Goal: Complete application form: Complete application form

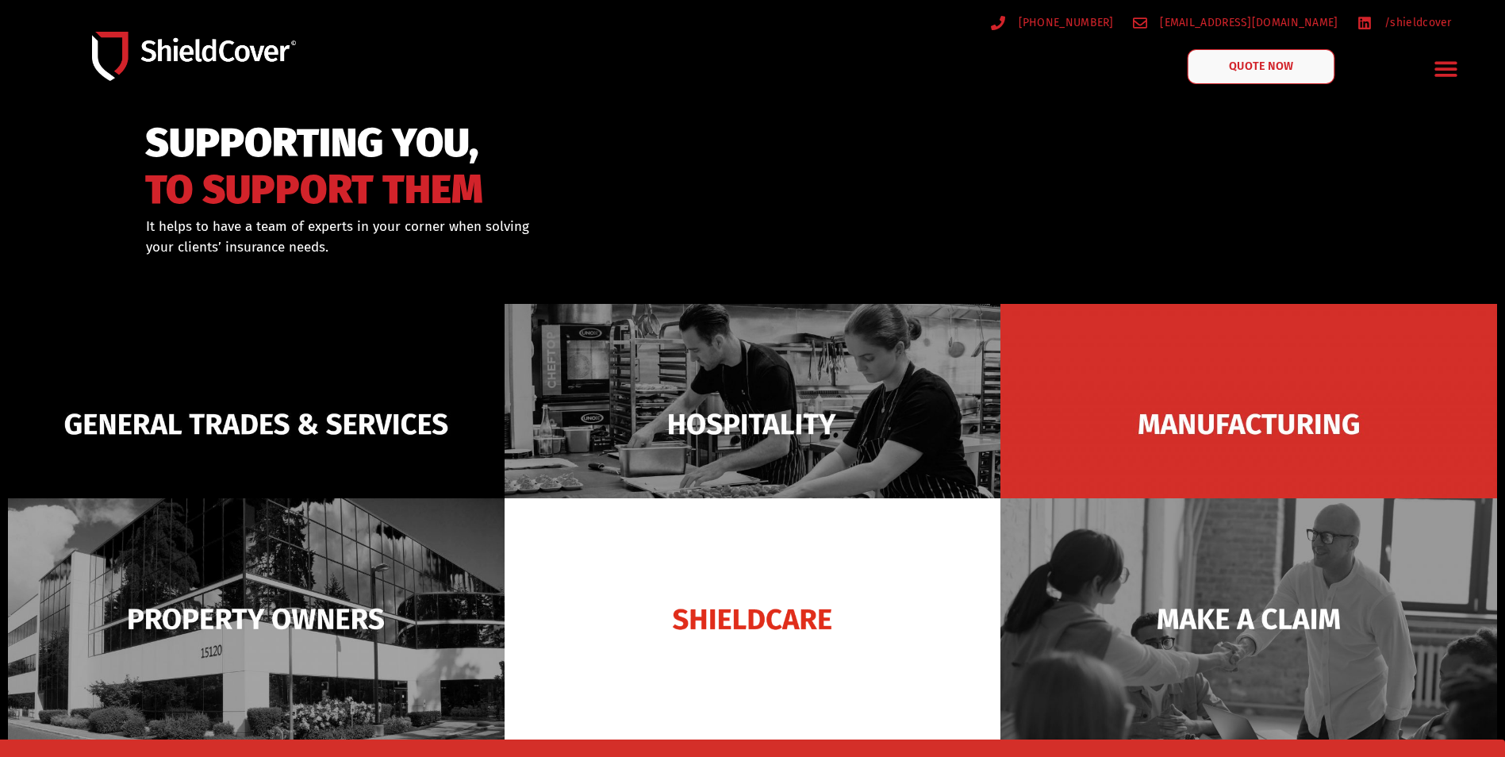
click at [1276, 66] on span "QUOTE NOW" at bounding box center [1261, 66] width 63 height 11
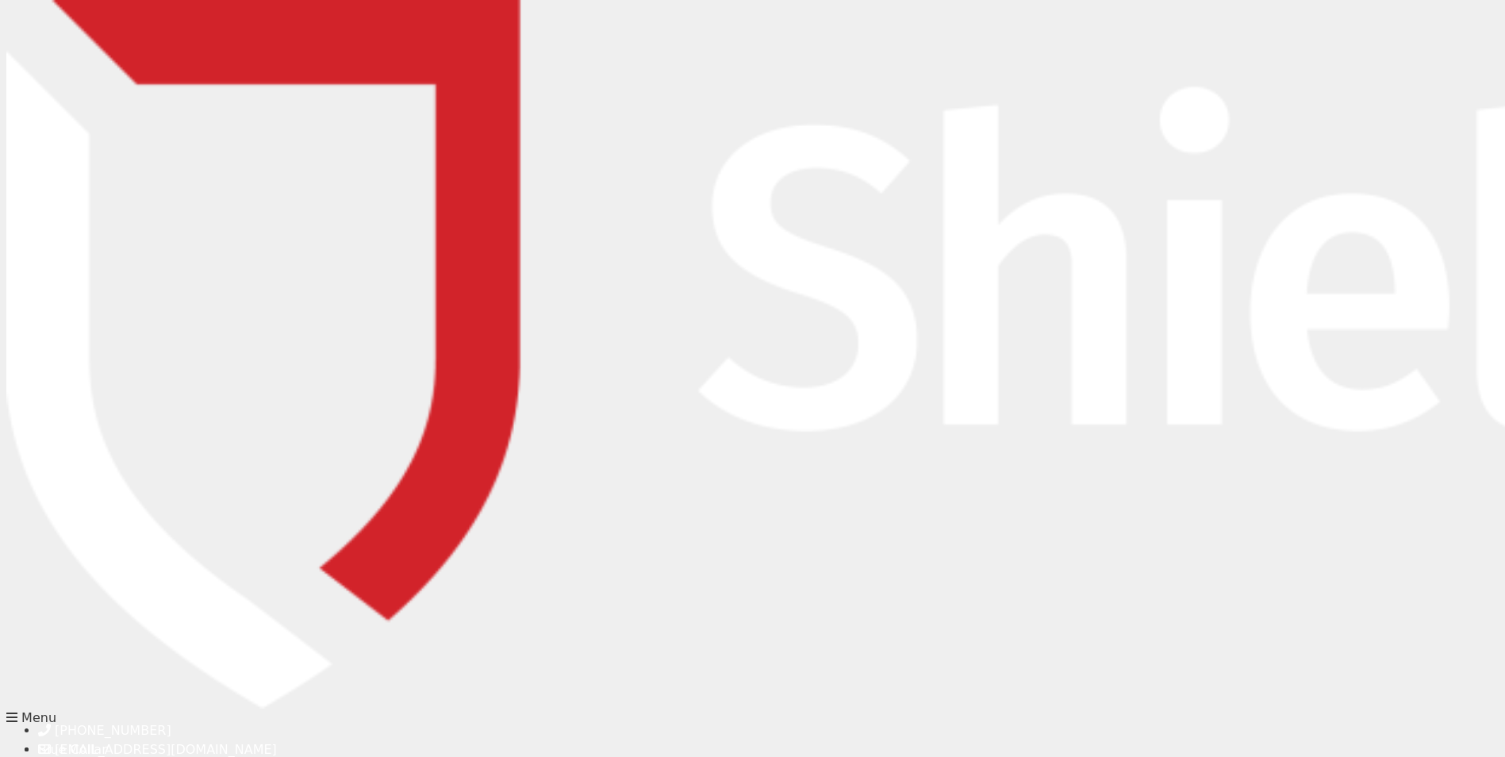
type input "[PERSON_NAME]"
type input "[PERSON_NAME][EMAIL_ADDRESS][DOMAIN_NAME]"
type input "0423592584"
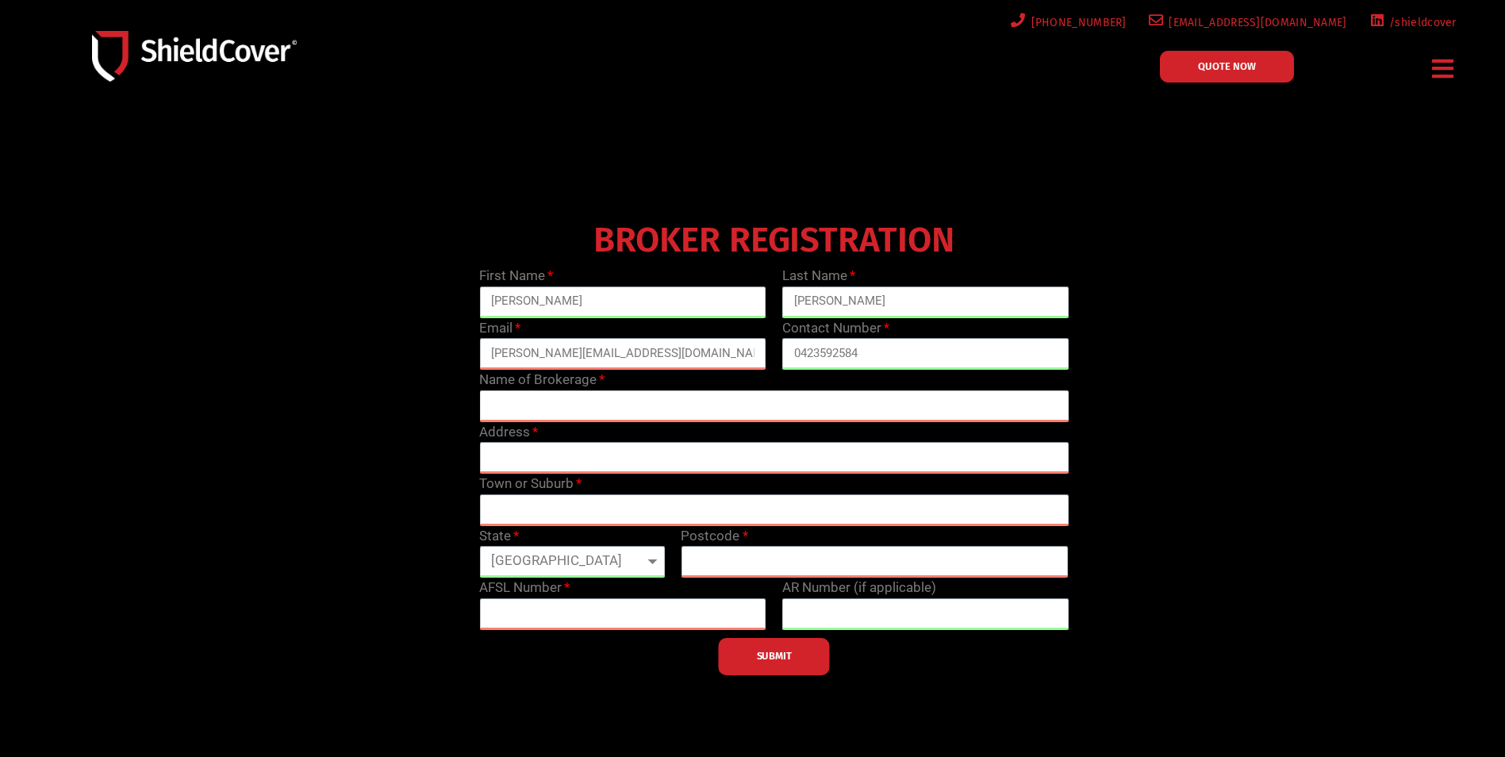
click at [574, 410] on input "text" at bounding box center [773, 406] width 589 height 32
type input "Acurancy VIC"
click at [567, 455] on input "text" at bounding box center [773, 458] width 589 height 32
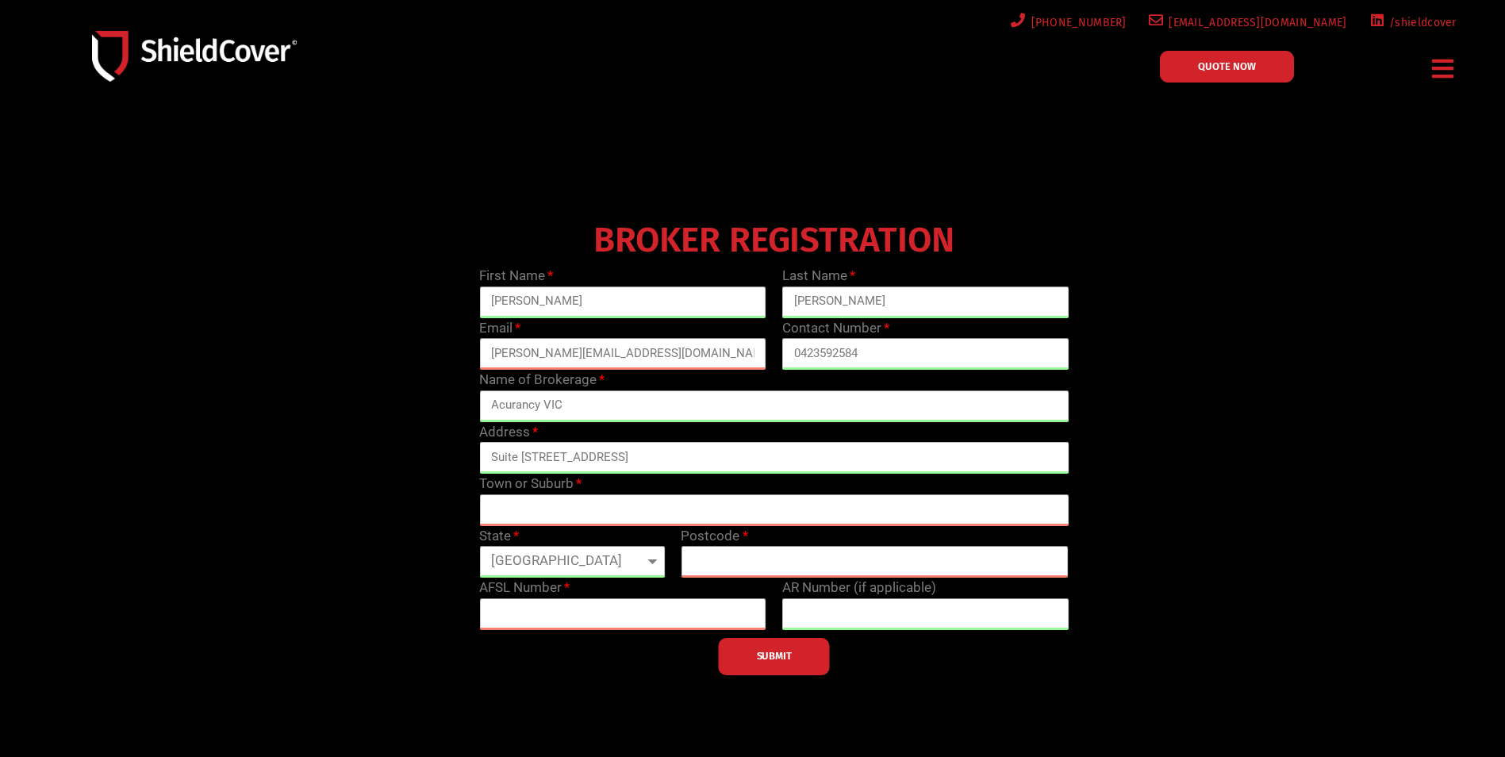
type input "Suite [STREET_ADDRESS]"
click at [538, 504] on input "text" at bounding box center [773, 510] width 589 height 32
type input "[GEOGRAPHIC_DATA]"
select select "VIC"
type input "3000"
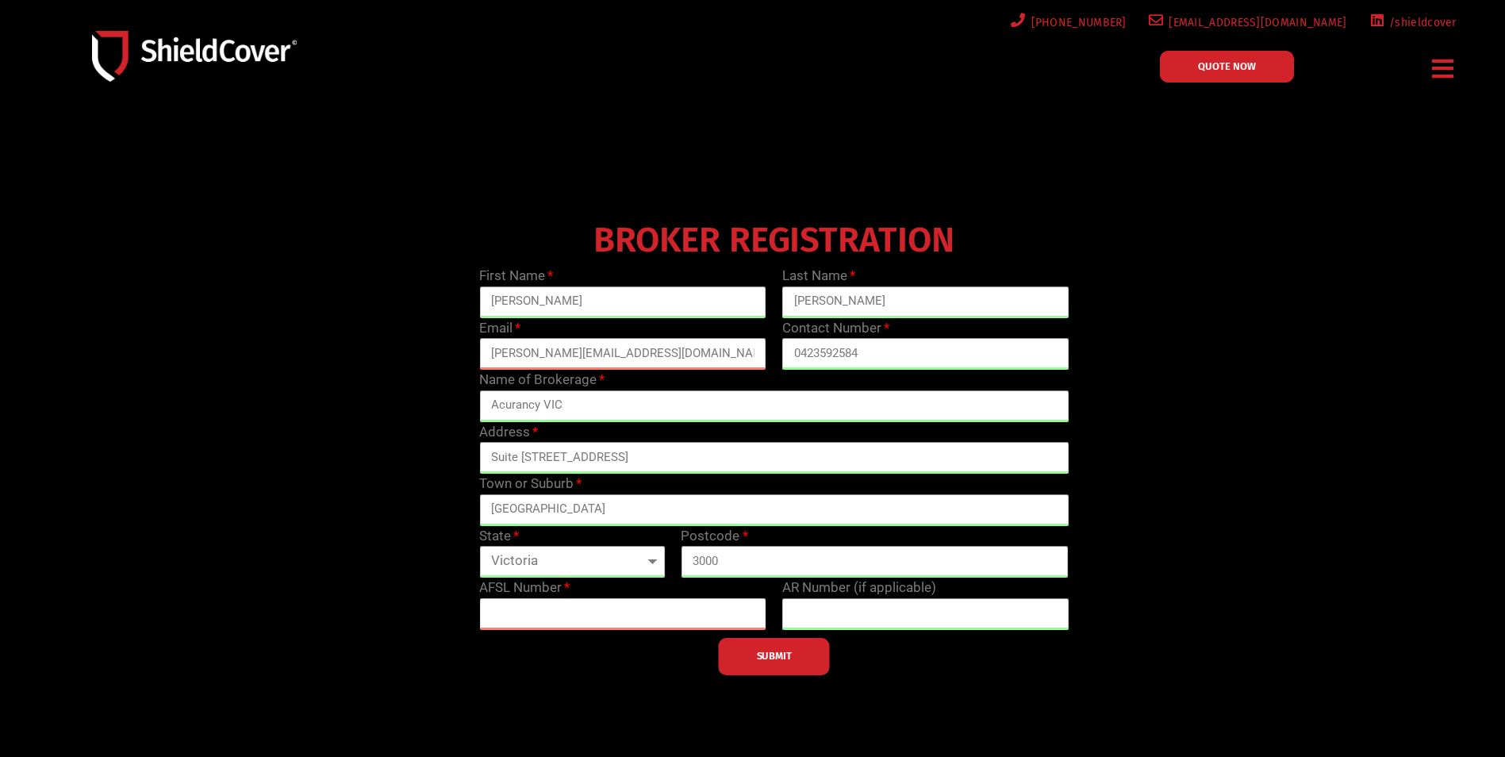
click at [621, 616] on input "text" at bounding box center [622, 614] width 287 height 32
click at [319, 135] on div at bounding box center [752, 454] width 1505 height 683
click at [1313, 466] on div "BROKER REGISTRATION First Name [PERSON_NAME] Last Name [PERSON_NAME] Email [EMA…" at bounding box center [774, 445] width 1211 height 460
click at [537, 620] on input "text" at bounding box center [622, 614] width 287 height 32
paste input "233750"
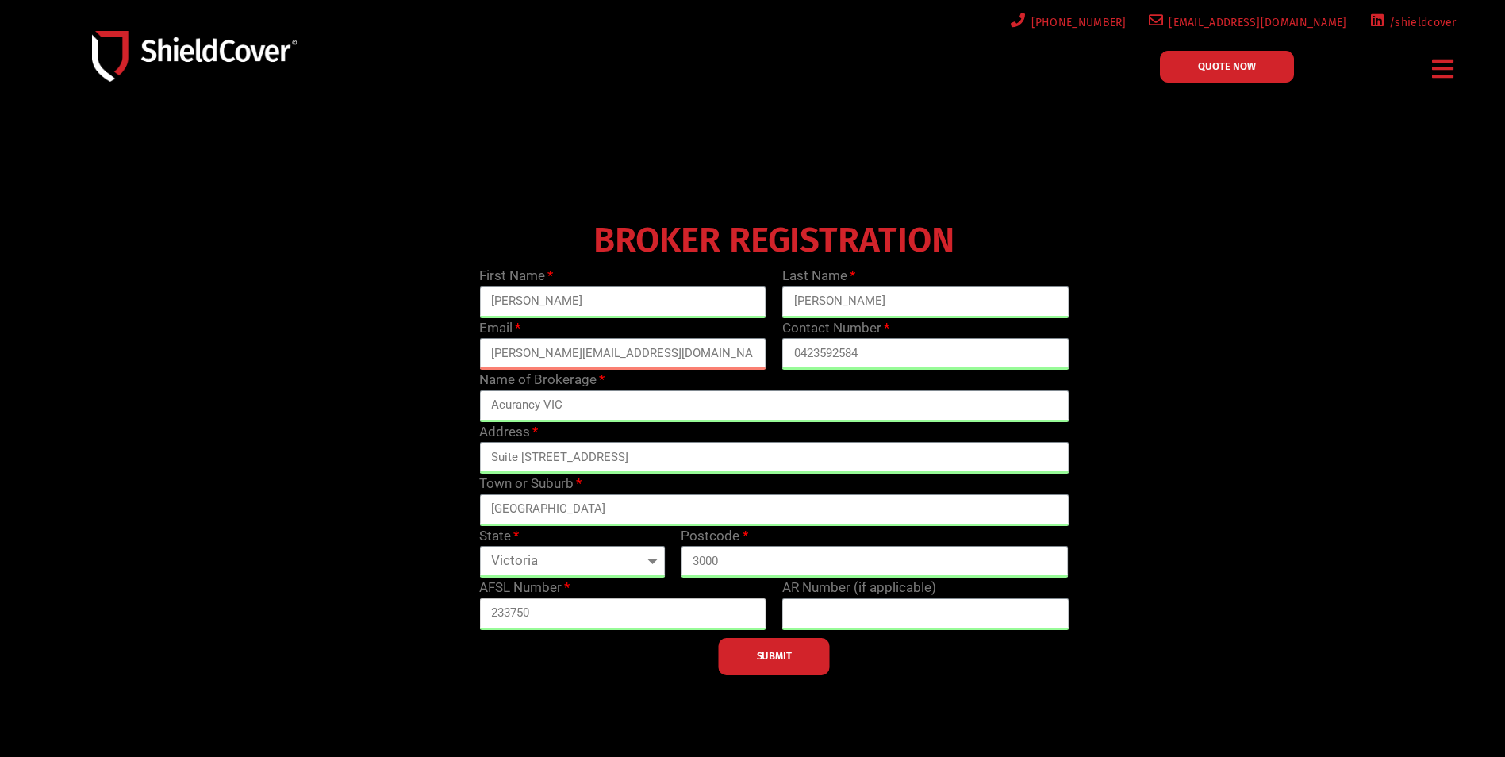
type input "233750"
click at [593, 663] on div "SUBMIT" at bounding box center [773, 652] width 605 height 45
click at [778, 663] on button "SUBMIT" at bounding box center [774, 656] width 111 height 37
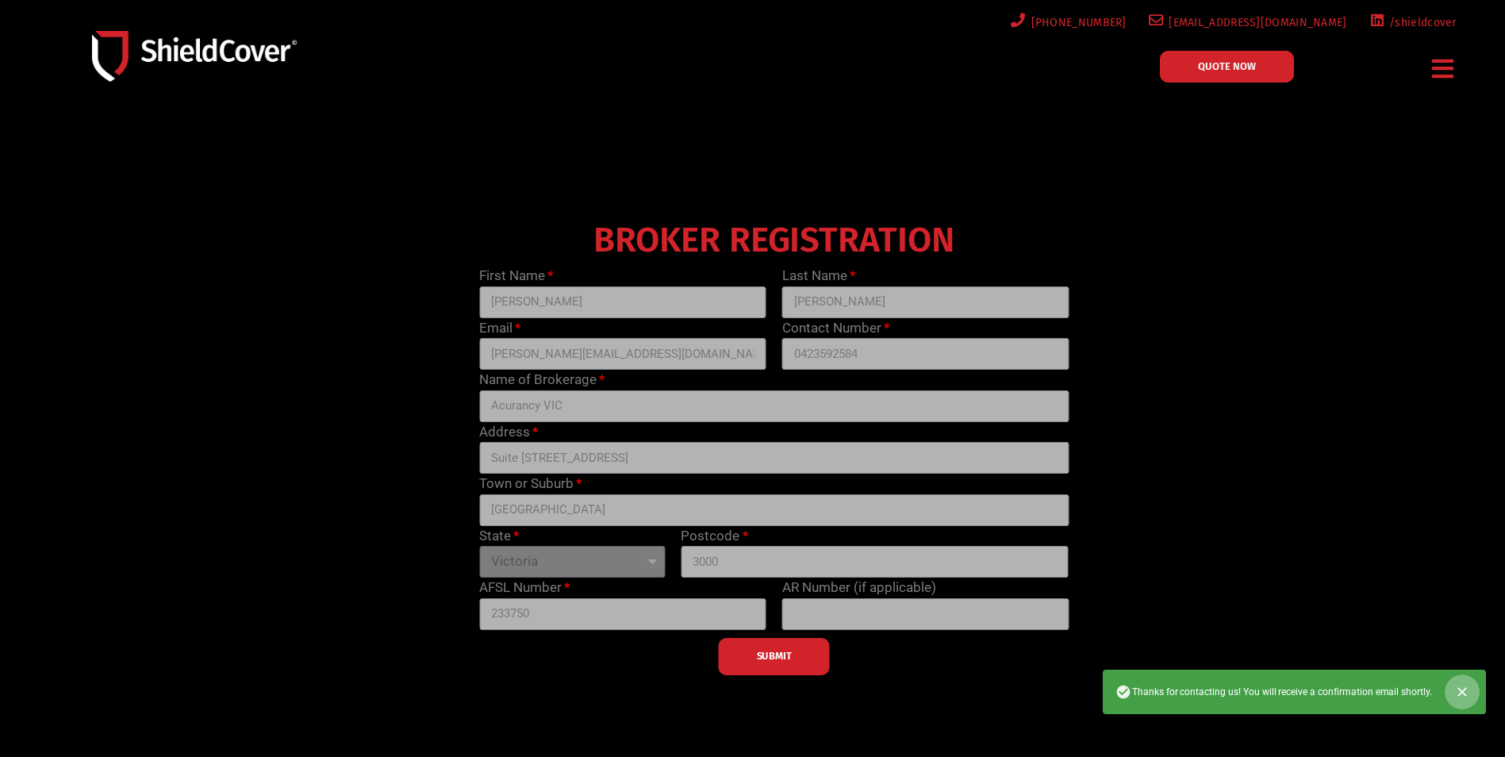
click at [1458, 694] on icon "Close" at bounding box center [1462, 692] width 16 height 16
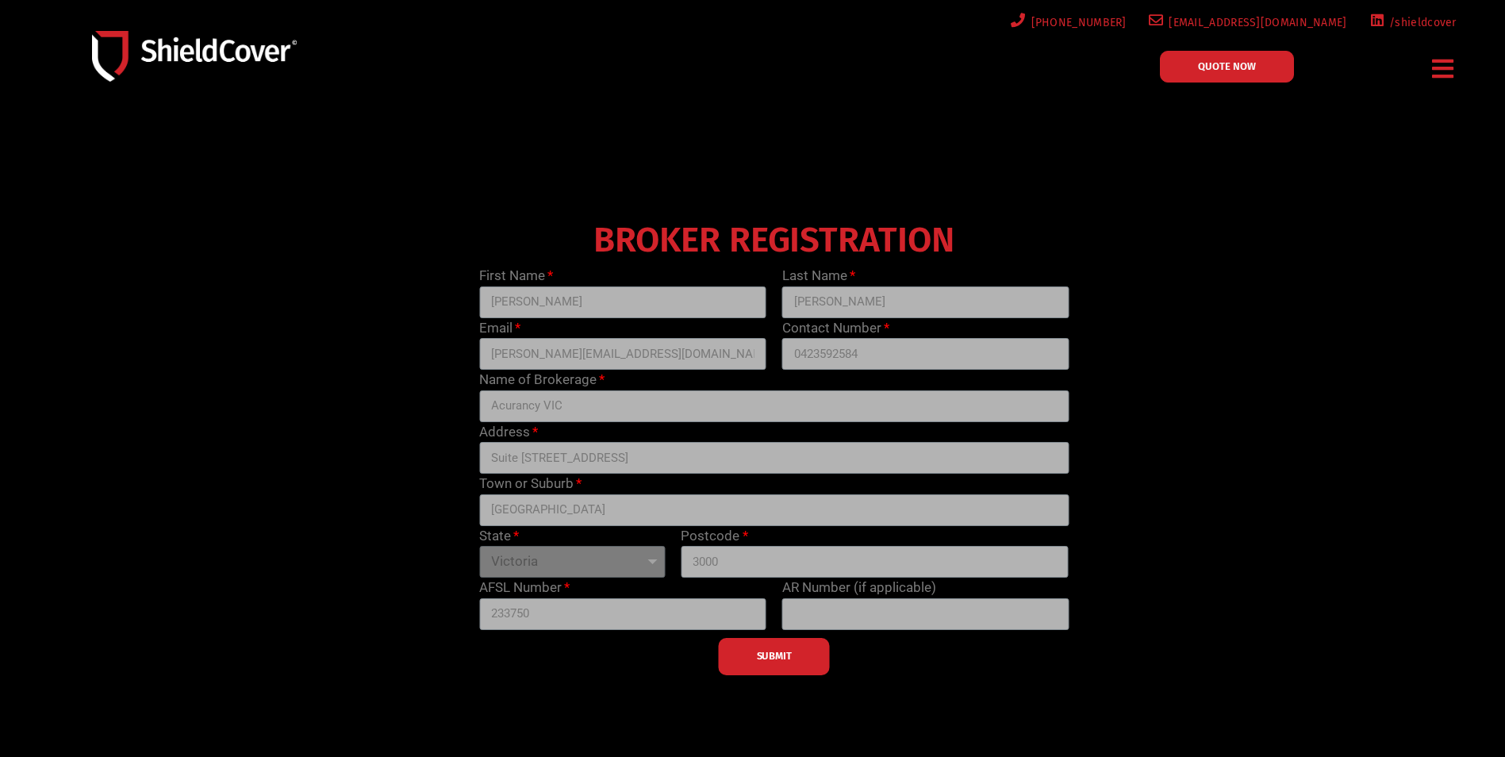
click at [1244, 61] on span "QUOTE NOW" at bounding box center [1227, 66] width 58 height 10
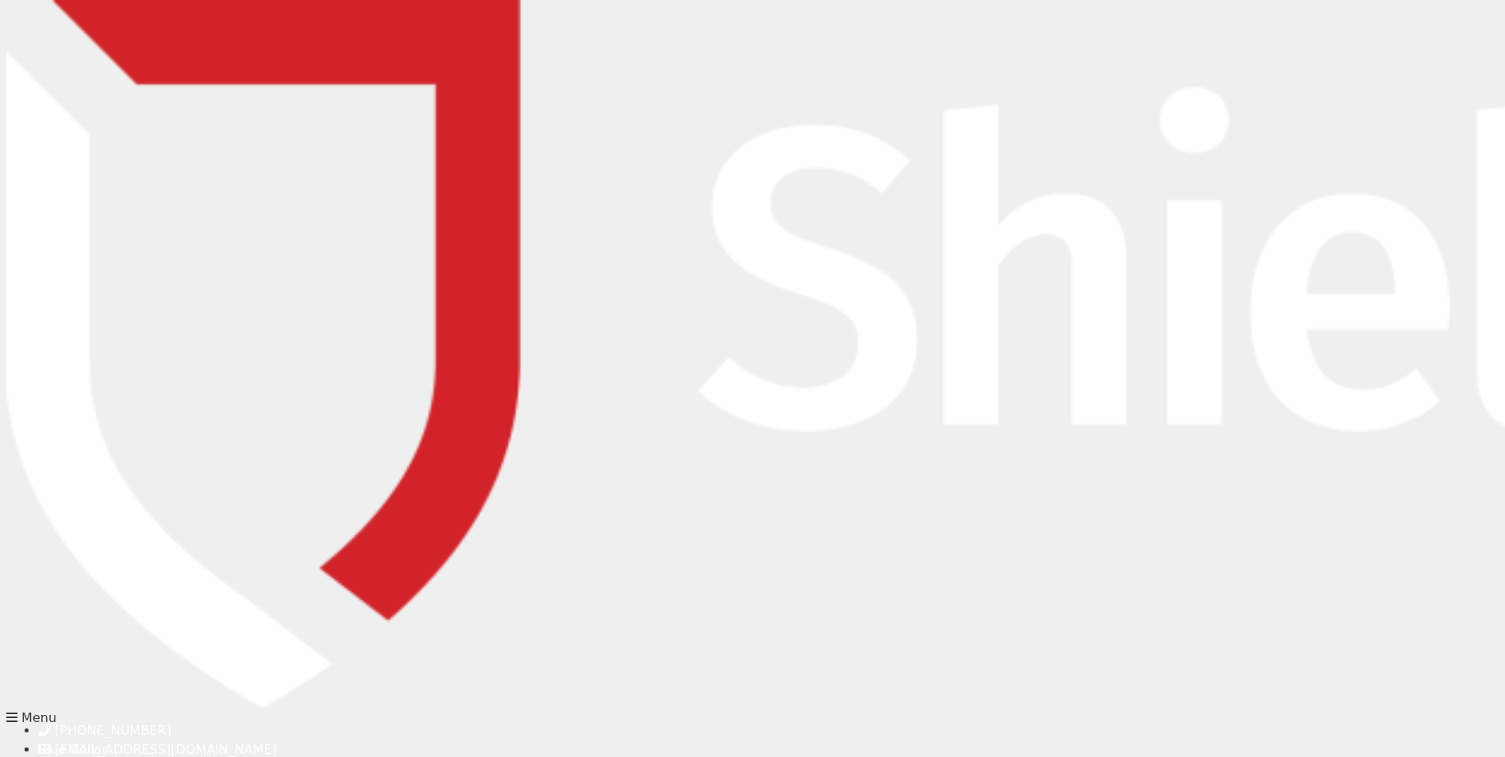
type input "[PERSON_NAME][EMAIL_ADDRESS][DOMAIN_NAME]"
